Goal: Task Accomplishment & Management: Use online tool/utility

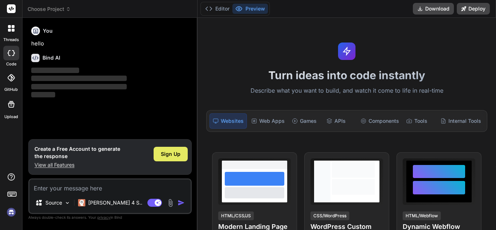
click at [169, 153] on span "Sign Up" at bounding box center [171, 153] width 20 height 7
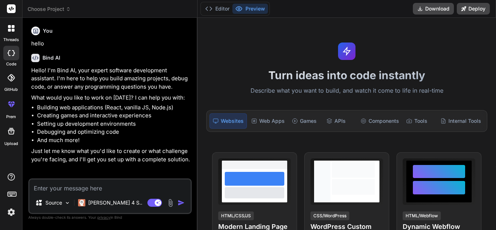
click at [71, 187] on textarea at bounding box center [109, 185] width 161 height 13
click at [69, 203] on img at bounding box center [67, 203] width 6 height 6
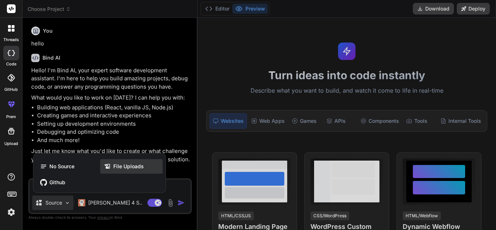
click at [113, 166] on icon at bounding box center [108, 166] width 9 height 7
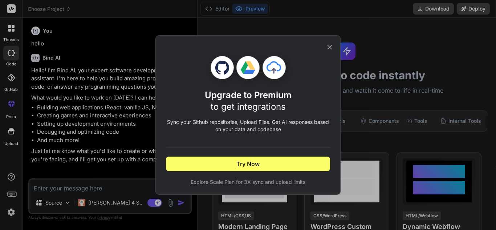
click at [100, 187] on div "Upgrade to Premium to get integrations Sync your Github repositories, Upload Fi…" at bounding box center [248, 115] width 496 height 230
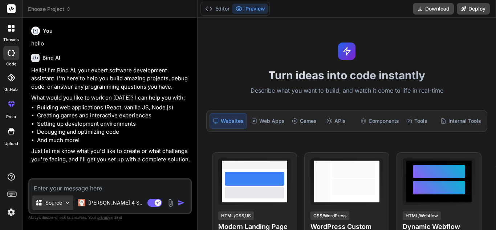
click at [68, 204] on img at bounding box center [67, 203] width 6 height 6
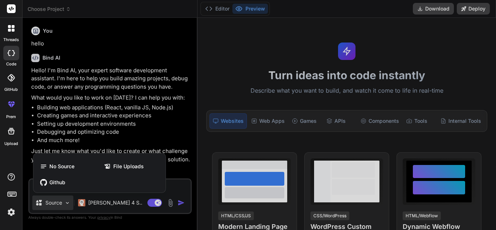
click at [171, 186] on div at bounding box center [248, 115] width 496 height 230
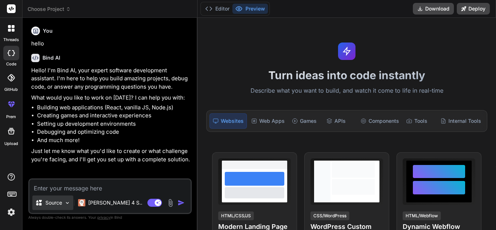
click at [57, 198] on div "Source" at bounding box center [52, 202] width 41 height 15
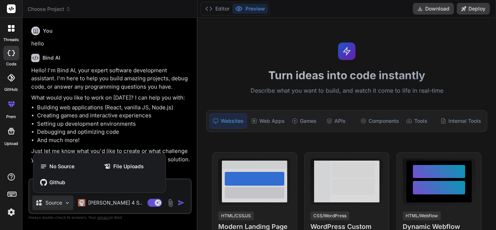
click at [52, 159] on div "No Source File Uploads Github" at bounding box center [99, 174] width 132 height 36
click at [53, 167] on span "No Source" at bounding box center [61, 166] width 25 height 7
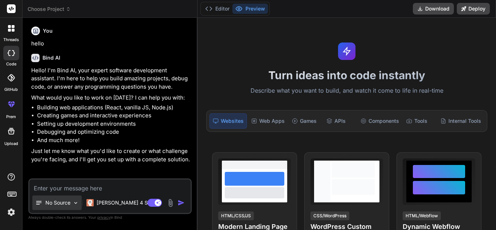
click at [67, 202] on p "No Source" at bounding box center [57, 202] width 25 height 7
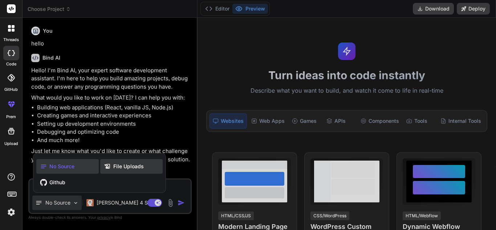
click at [133, 167] on span "File Uploads" at bounding box center [128, 166] width 31 height 7
type textarea "x"
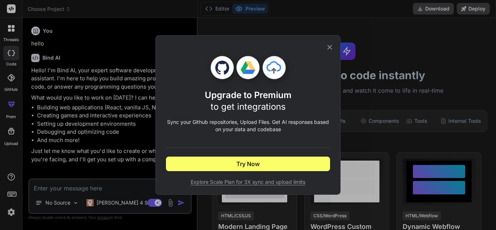
click at [125, 180] on div "Upgrade to Premium to get integrations Sync your Github repositories, Upload Fi…" at bounding box center [248, 115] width 496 height 230
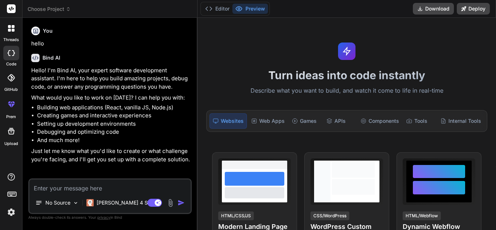
click at [112, 186] on textarea at bounding box center [109, 185] width 161 height 13
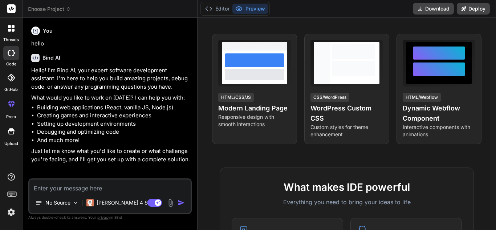
scroll to position [102, 0]
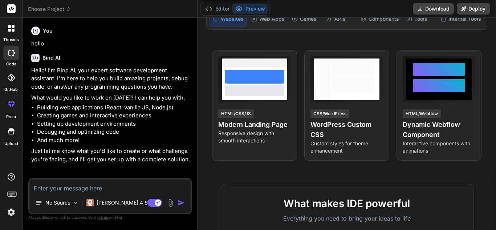
click at [208, 77] on div "View Prompt HTML/CSS/JS Modern Landing Page Responsive design with smooth inter…" at bounding box center [347, 105] width 290 height 110
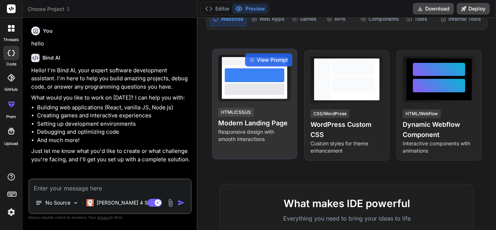
click at [238, 70] on div at bounding box center [255, 75] width 60 height 14
click at [262, 59] on span "View Prompt" at bounding box center [272, 59] width 31 height 7
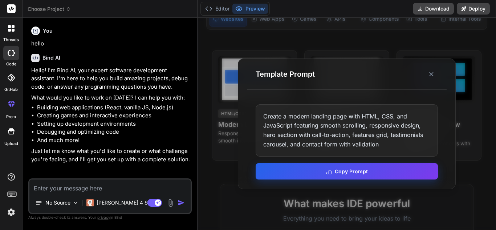
click at [312, 169] on button "Copy Prompt" at bounding box center [347, 171] width 182 height 16
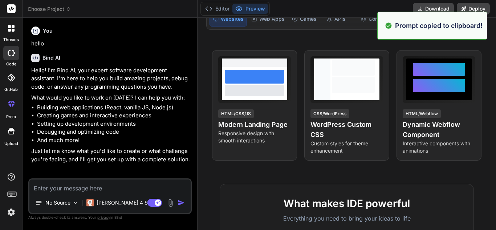
click at [130, 188] on textarea at bounding box center [109, 185] width 161 height 13
paste textarea "Create a modern landing page with HTML, CSS, and JavaScript featuring smooth sc…"
type textarea "Create a modern landing page with HTML, CSS, and JavaScript featuring smooth sc…"
type textarea "x"
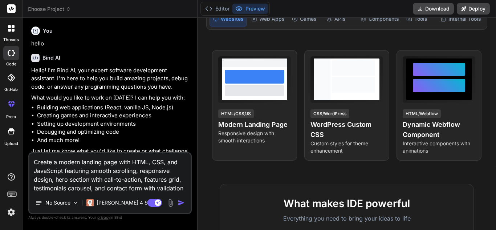
scroll to position [9, 0]
type textarea "Create a modern landing page with HTML, CSS, and JavaScript featuring smooth sc…"
click at [182, 203] on img "button" at bounding box center [181, 202] width 7 height 7
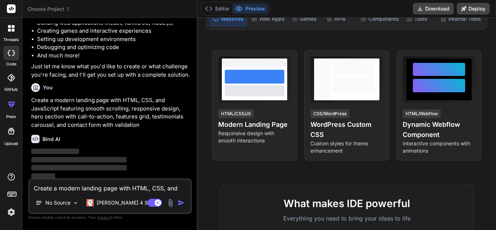
scroll to position [86, 0]
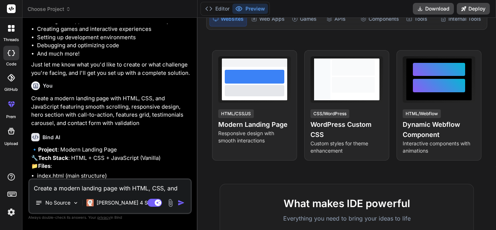
type textarea "x"
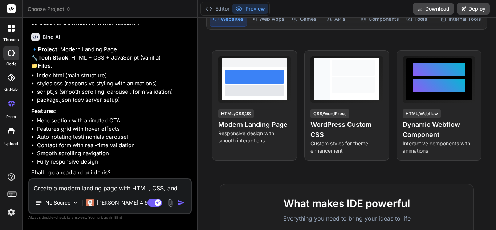
scroll to position [203, 0]
click at [109, 187] on textarea "Create a modern landing page with HTML, CSS, and JavaScript featuring smooth sc…" at bounding box center [109, 185] width 161 height 13
type textarea "Y"
type textarea "x"
type textarea "Ye"
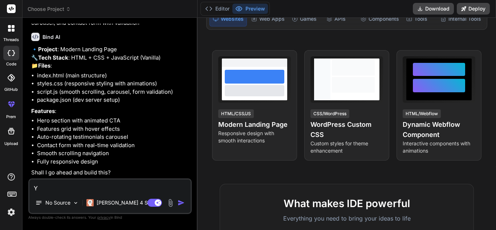
type textarea "x"
type textarea "Yes"
type textarea "x"
type textarea "Yes"
type textarea "x"
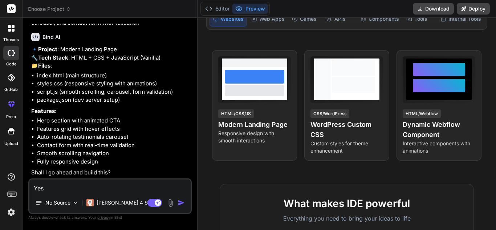
type textarea "Yes p"
type textarea "x"
type textarea "Yes pk"
type textarea "x"
type textarea "Yes pke"
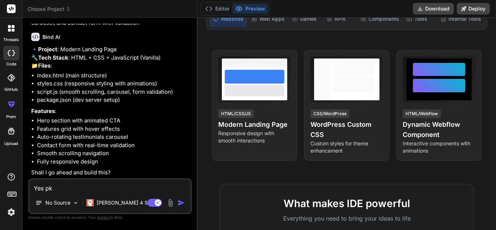
type textarea "x"
type textarea "Yes pkea"
type textarea "x"
type textarea "Yes pkeas"
type textarea "x"
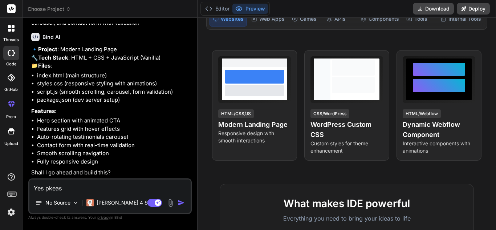
type textarea "Yes pkea"
type textarea "x"
type textarea "Yes pke"
type textarea "x"
type textarea "Yes pk"
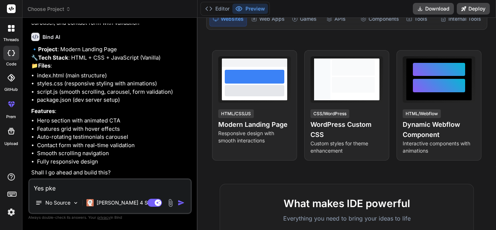
type textarea "x"
type textarea "Yes p"
type textarea "x"
type textarea "Yes pl"
type textarea "x"
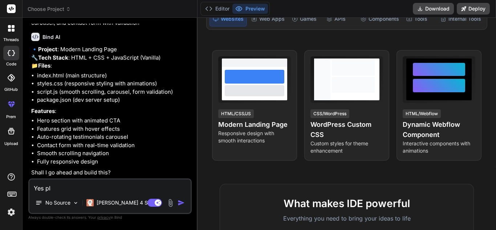
type textarea "Yes ple"
type textarea "x"
type textarea "Yes plea"
type textarea "x"
type textarea "Yes pleas"
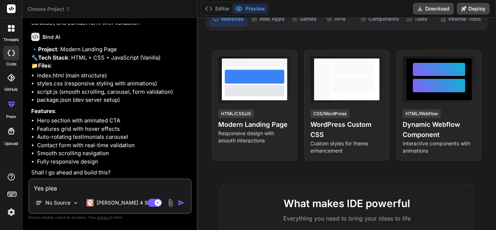
type textarea "x"
type textarea "Yes please"
type textarea "x"
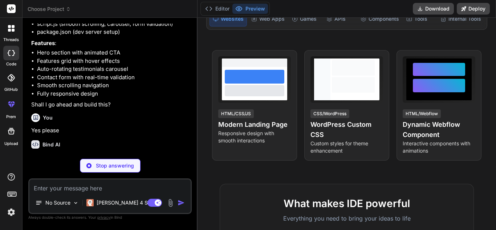
scroll to position [278, 0]
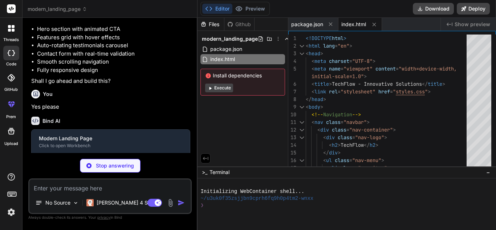
type textarea "x"
type textarea "padding: 1.5rem; } }"
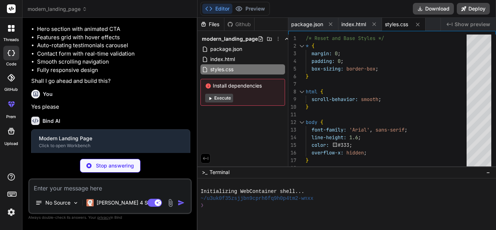
click at [223, 100] on button "Execute" at bounding box center [219, 98] width 28 height 9
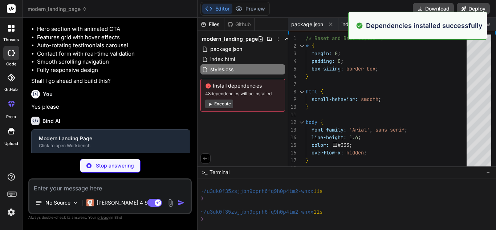
scroll to position [90, 0]
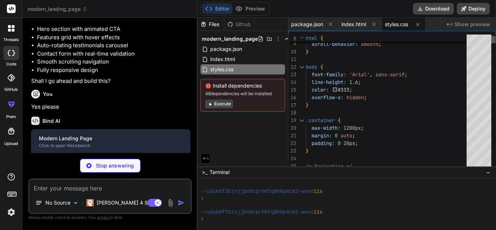
type textarea "x"
type textarea "}, 1000); } }); }); console.log('TechFlow Landing Page Loaded Successfully!');"
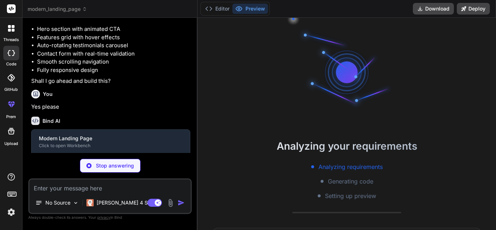
scroll to position [124, 0]
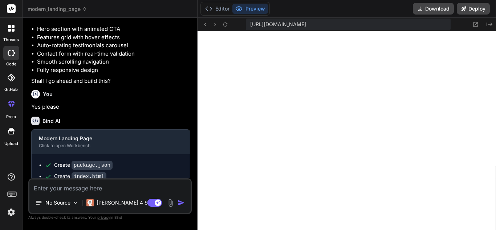
scroll to position [469, 0]
click at [426, 13] on button "Download" at bounding box center [433, 9] width 41 height 12
click at [473, 7] on button "Deploy" at bounding box center [473, 9] width 33 height 12
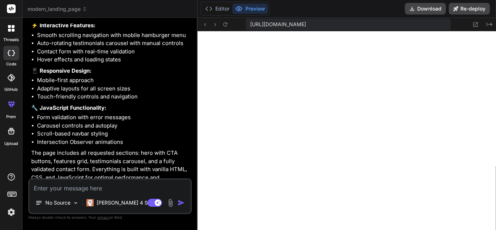
scroll to position [564, 0]
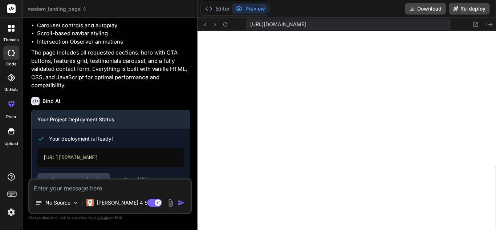
type textarea "x"
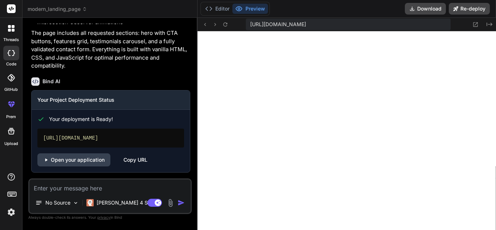
scroll to position [716, 0]
drag, startPoint x: 163, startPoint y: 140, endPoint x: 39, endPoint y: 138, distance: 124.2
click at [39, 138] on div "https://modernlandingpage-azure.vercel.app" at bounding box center [110, 138] width 147 height 19
click at [138, 138] on div "https://modernlandingpage-azure.vercel.app" at bounding box center [110, 138] width 147 height 19
click at [142, 159] on div "Copy URL" at bounding box center [135, 159] width 24 height 13
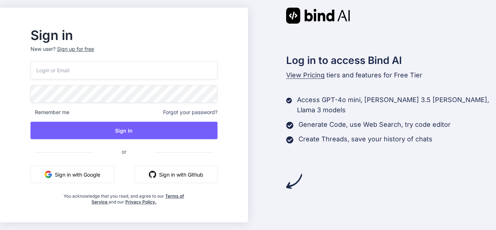
click at [106, 170] on button "Sign in with Google" at bounding box center [73, 174] width 84 height 17
click at [100, 175] on button "Sign in with Google" at bounding box center [73, 174] width 84 height 17
